Goal: Answer question/provide support

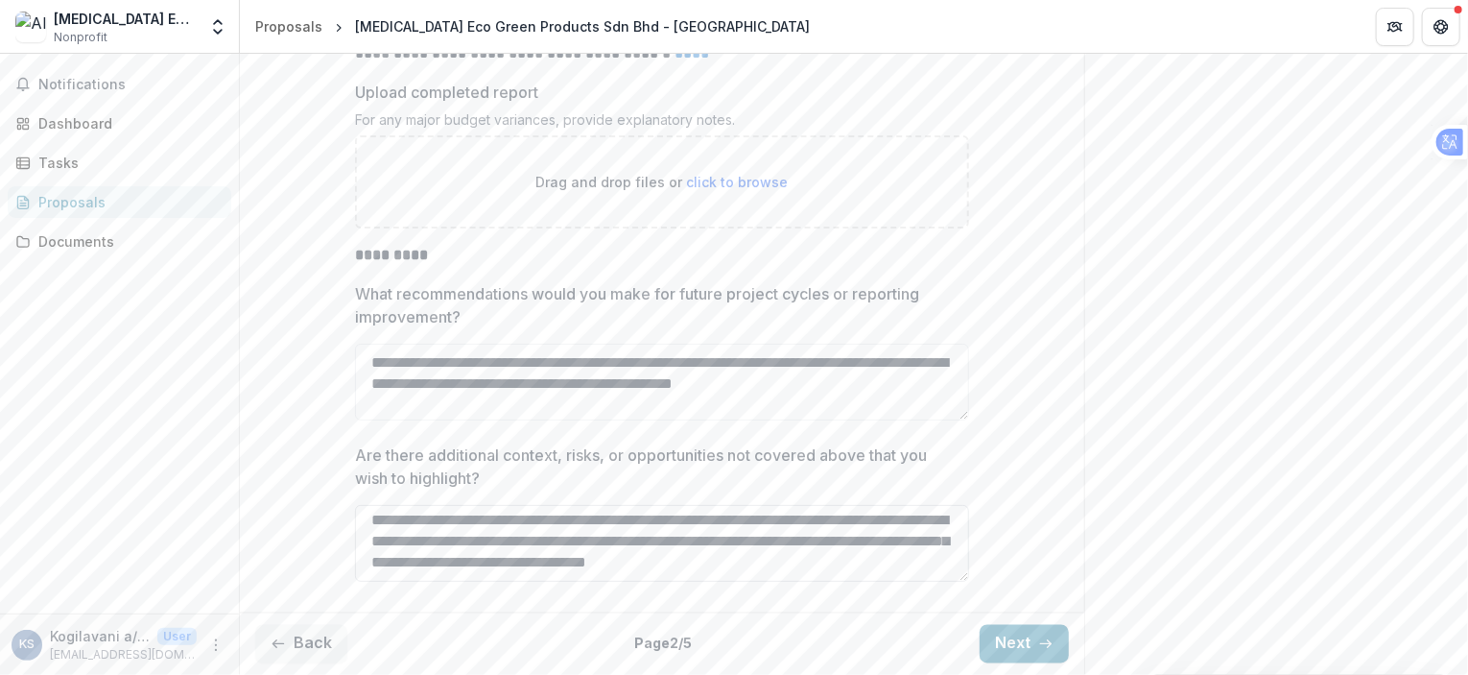
scroll to position [24, 0]
click at [1021, 634] on button "Next" at bounding box center [1024, 644] width 89 height 38
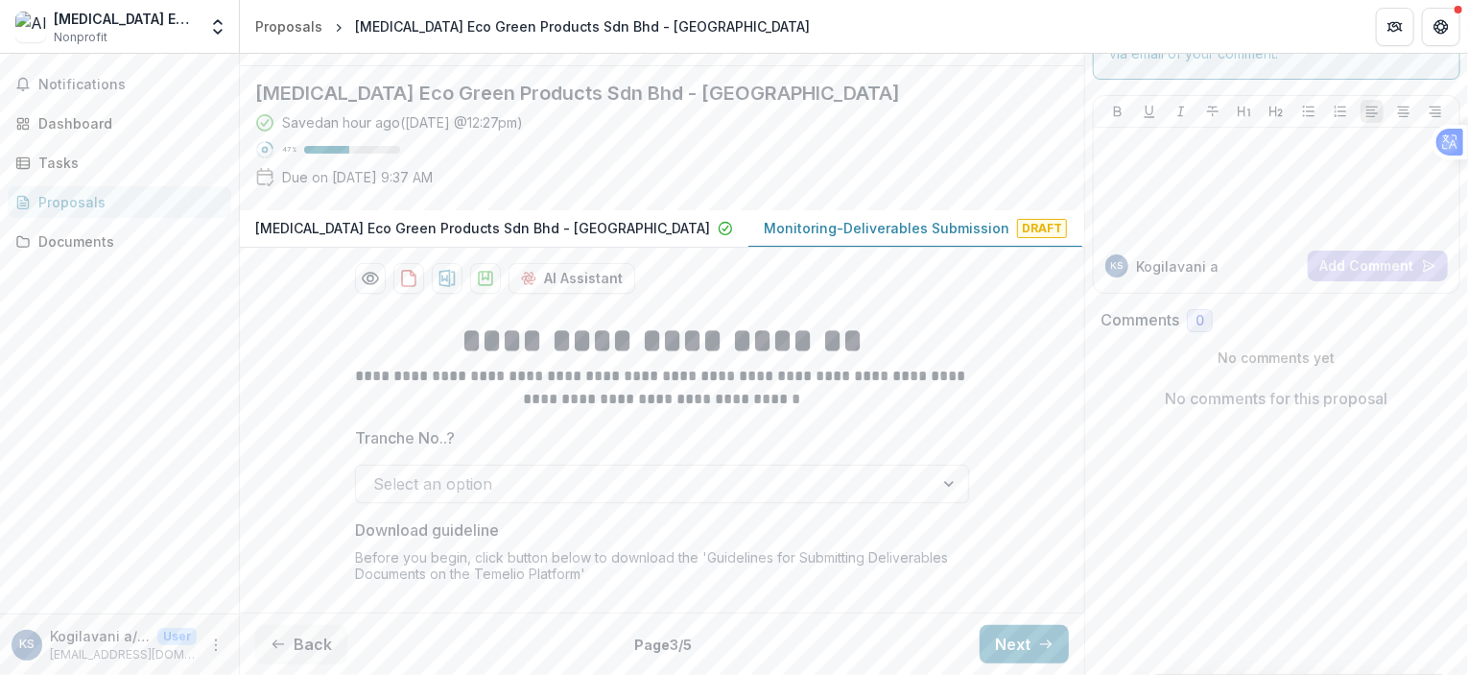
scroll to position [343, 0]
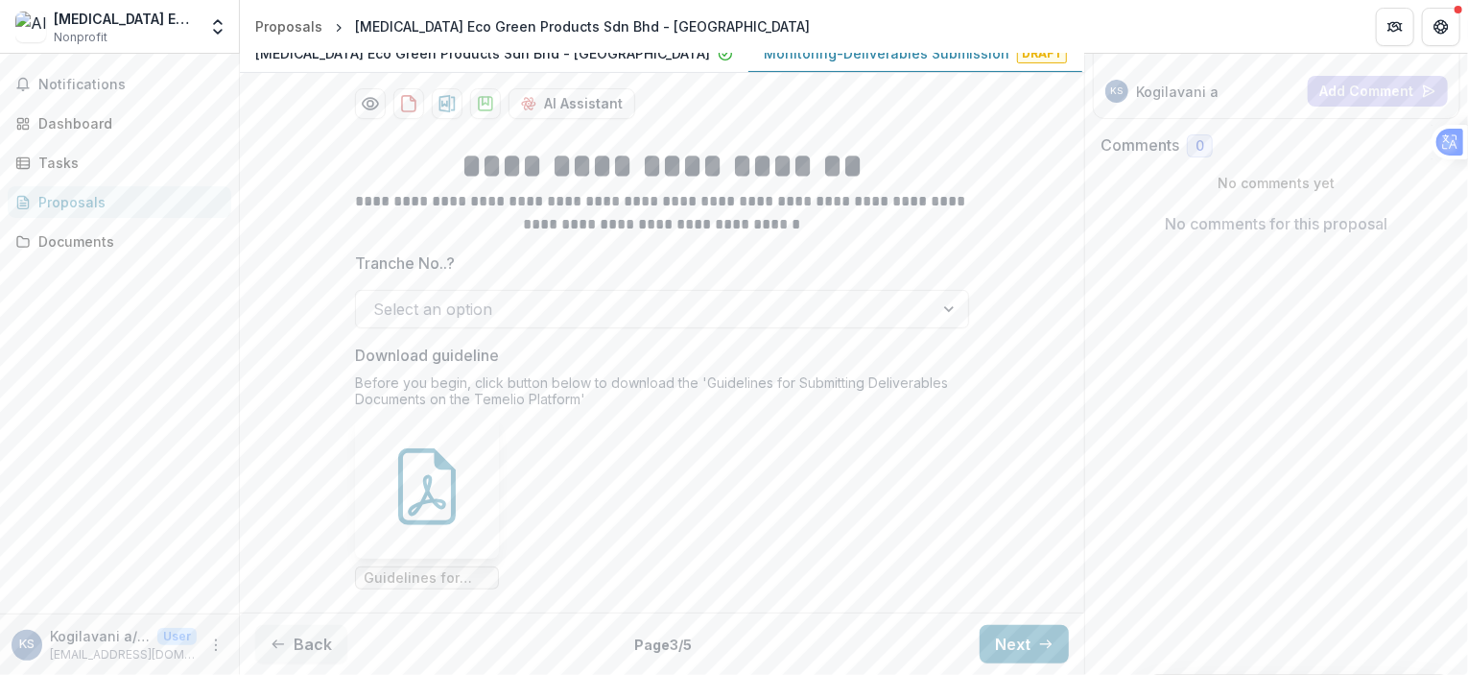
click at [948, 316] on div at bounding box center [951, 309] width 35 height 36
click at [479, 306] on div at bounding box center [644, 309] width 543 height 27
click at [564, 504] on ul "Guidelines for Submitting Deliverables Documents.pdf" at bounding box center [662, 502] width 614 height 175
click at [409, 497] on icon at bounding box center [427, 486] width 77 height 77
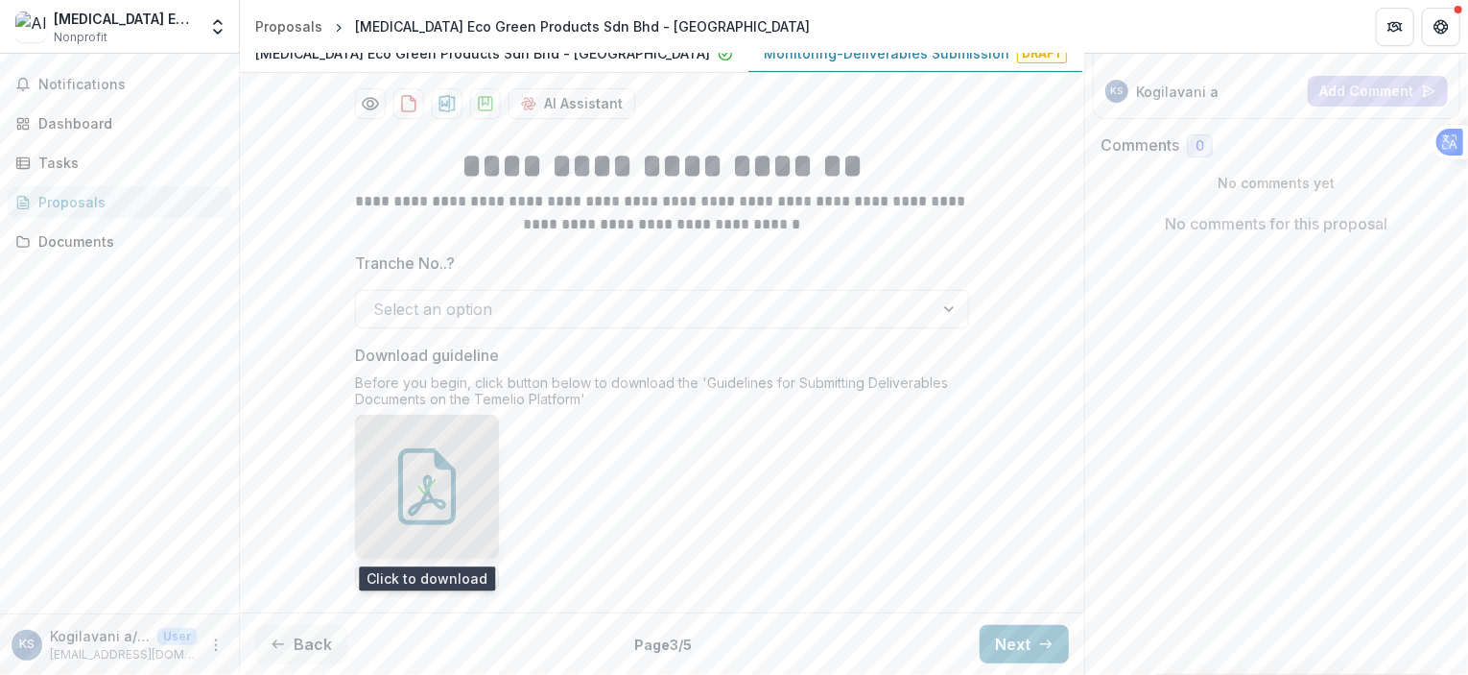
click at [427, 478] on icon at bounding box center [426, 486] width 23 height 23
click at [720, 491] on ul "Guidelines for Submitting Deliverables Documents.pdf" at bounding box center [662, 502] width 614 height 175
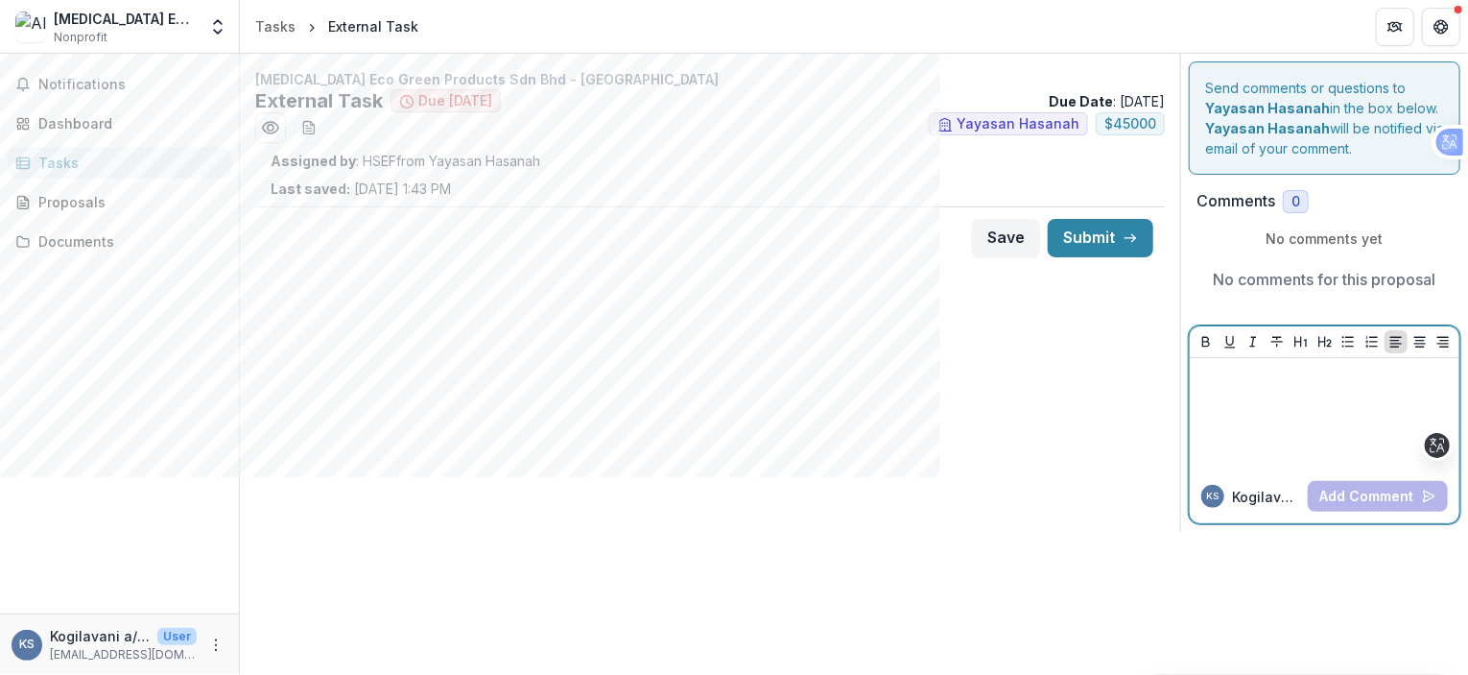
click at [1238, 387] on div at bounding box center [1324, 414] width 254 height 96
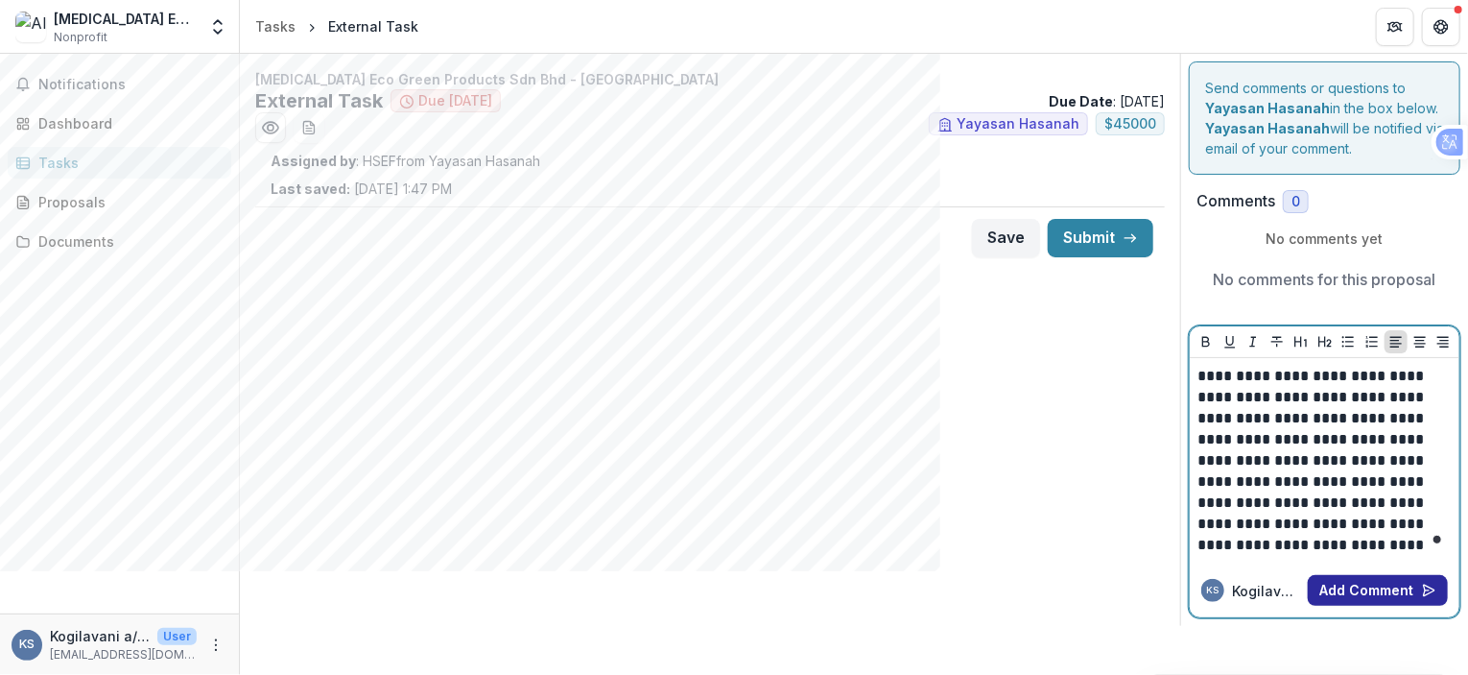
click at [1405, 586] on button "Add Comment" at bounding box center [1378, 590] width 140 height 31
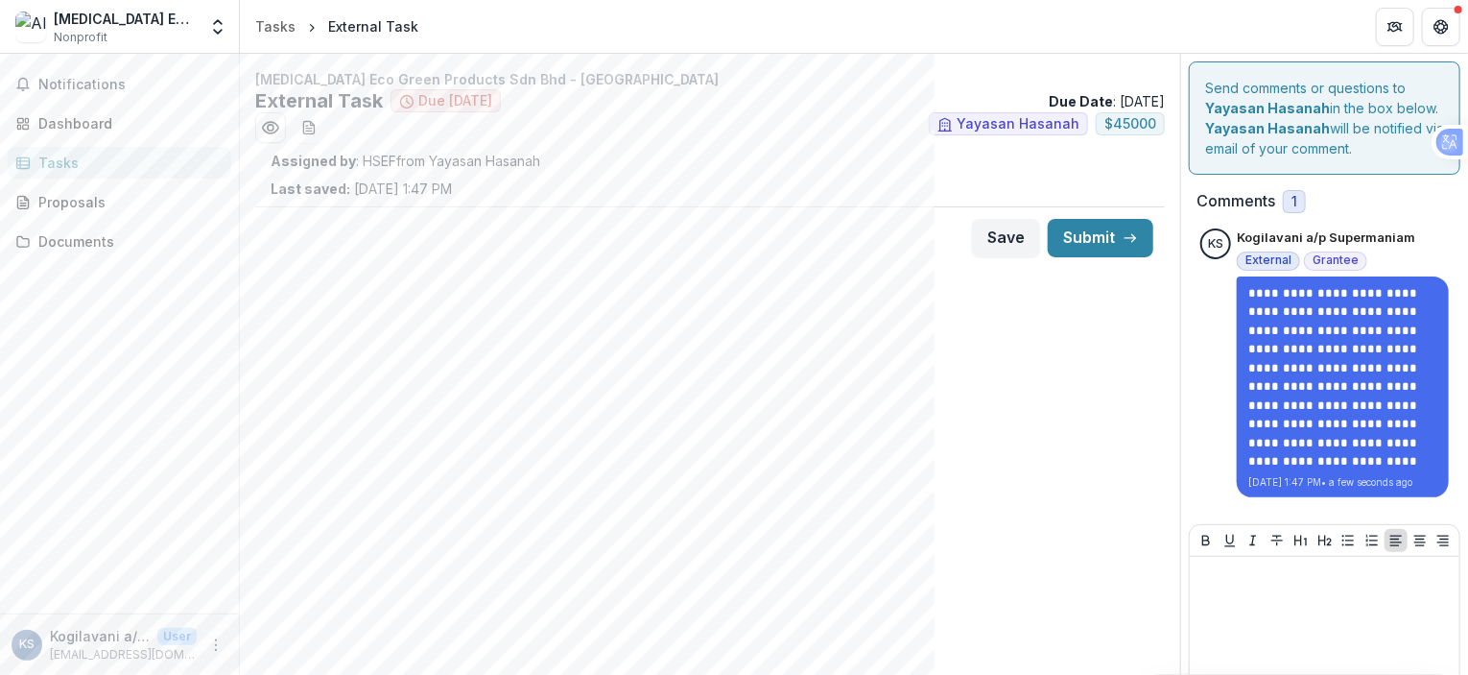
scroll to position [68, 0]
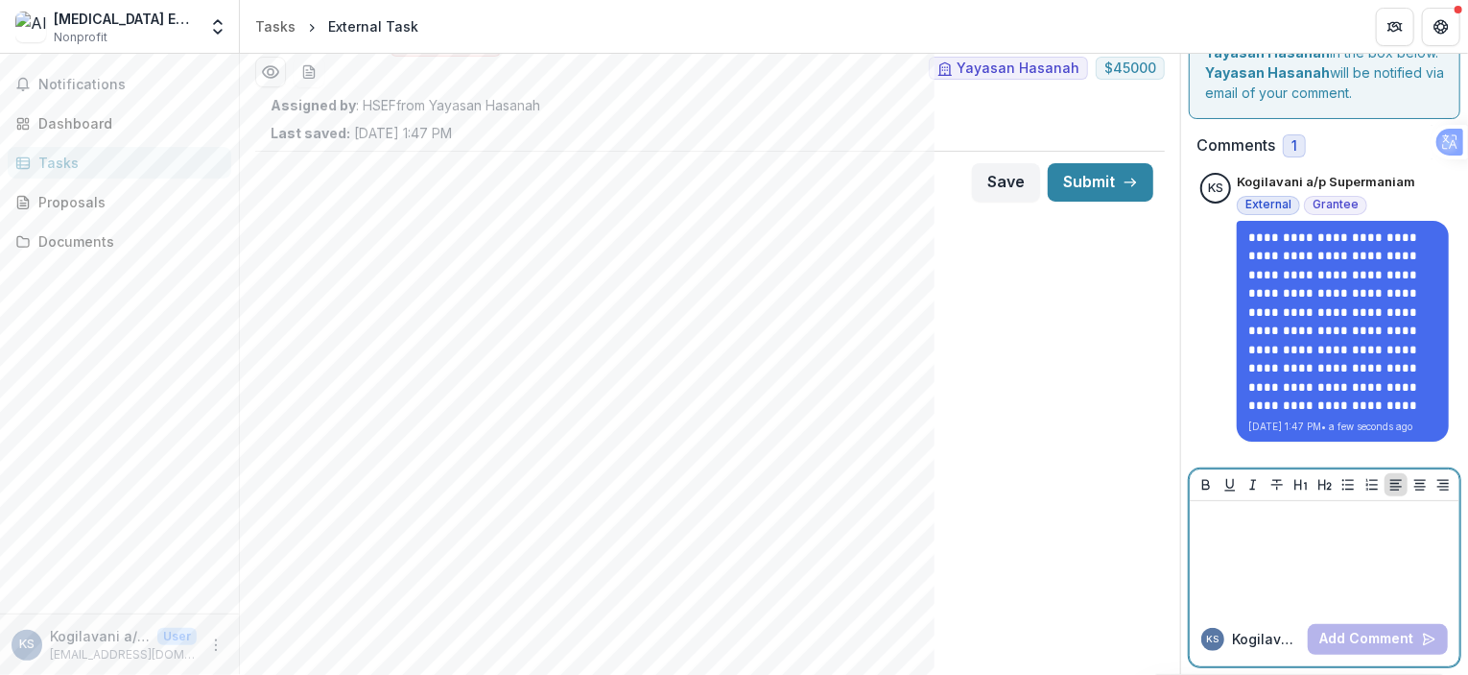
click at [1291, 544] on div at bounding box center [1324, 557] width 254 height 96
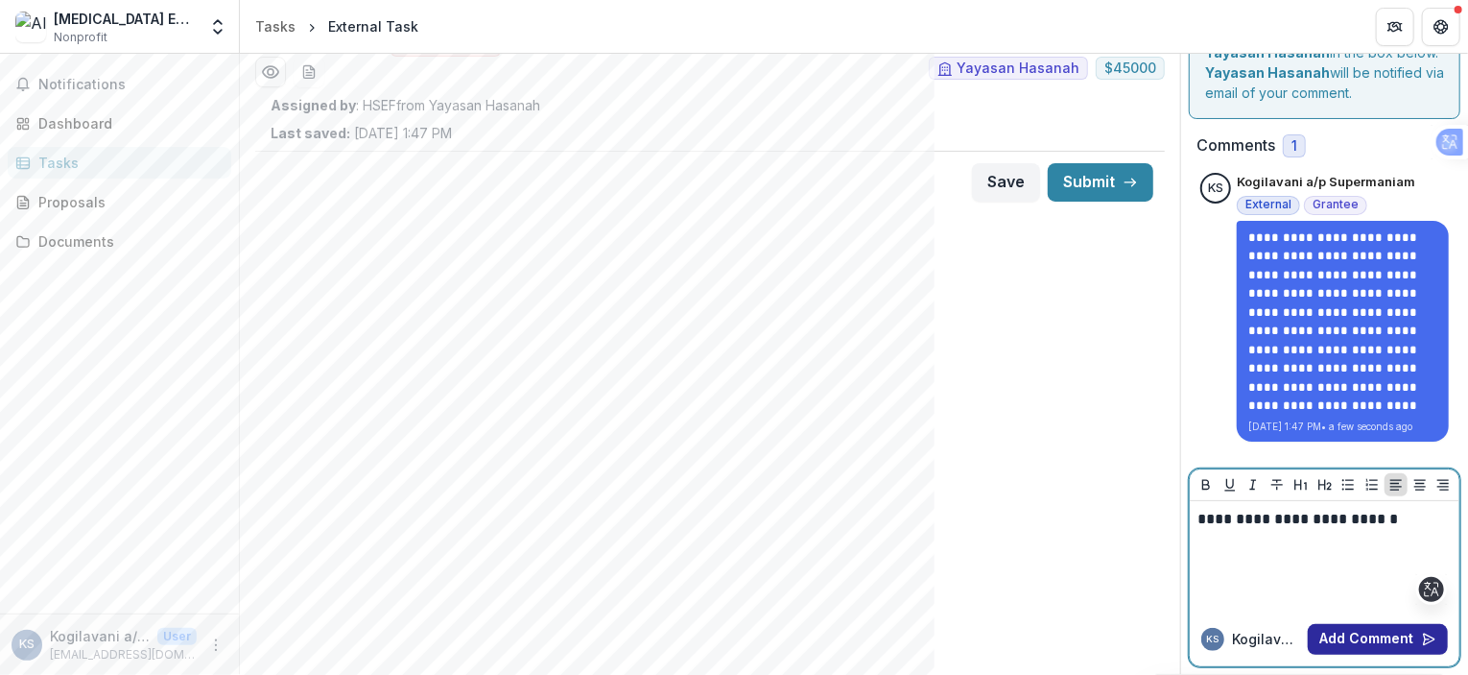
click at [1383, 634] on button "Add Comment" at bounding box center [1378, 639] width 140 height 31
